Goal: Navigation & Orientation: Understand site structure

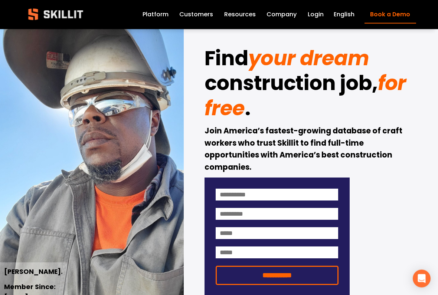
scroll to position [22, 0]
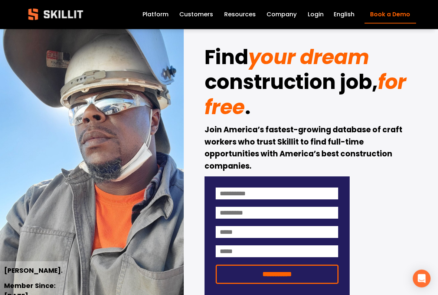
click at [284, 19] on link "Company" at bounding box center [281, 15] width 30 height 10
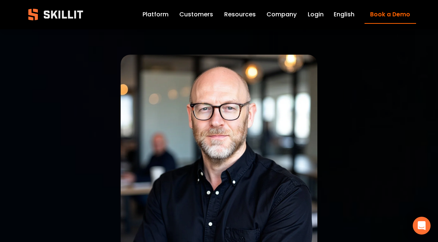
scroll to position [-1, 0]
click at [201, 15] on link "Customers" at bounding box center [196, 15] width 34 height 10
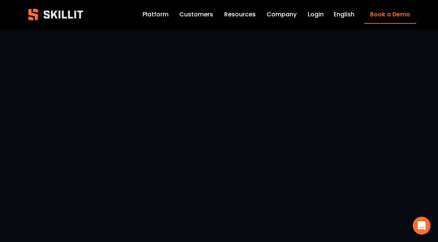
click at [161, 16] on link "Platform" at bounding box center [155, 15] width 26 height 10
